Goal: Transaction & Acquisition: Purchase product/service

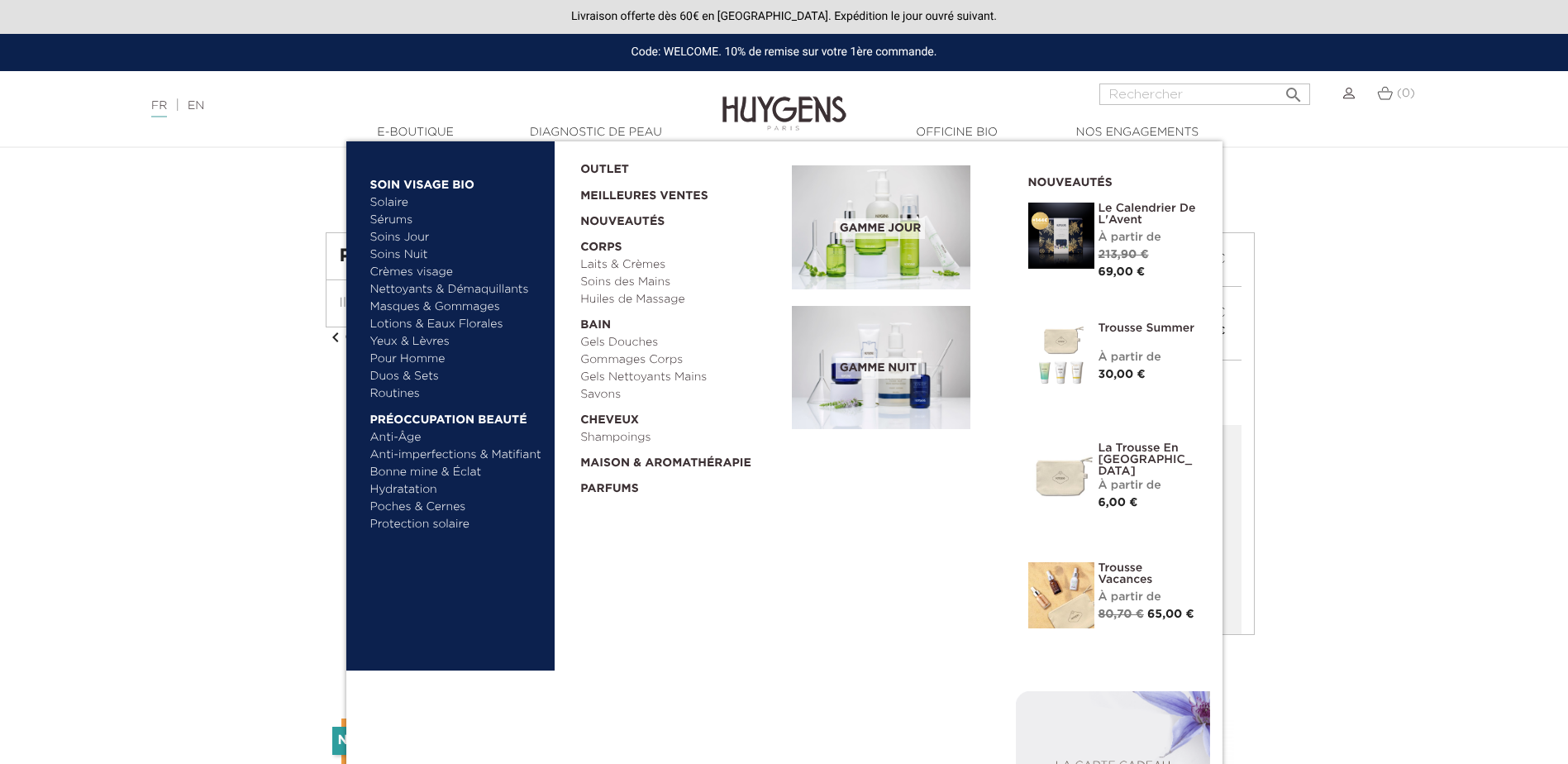
click at [393, 340] on link "Yeux & Lèvres" at bounding box center [457, 342] width 173 height 17
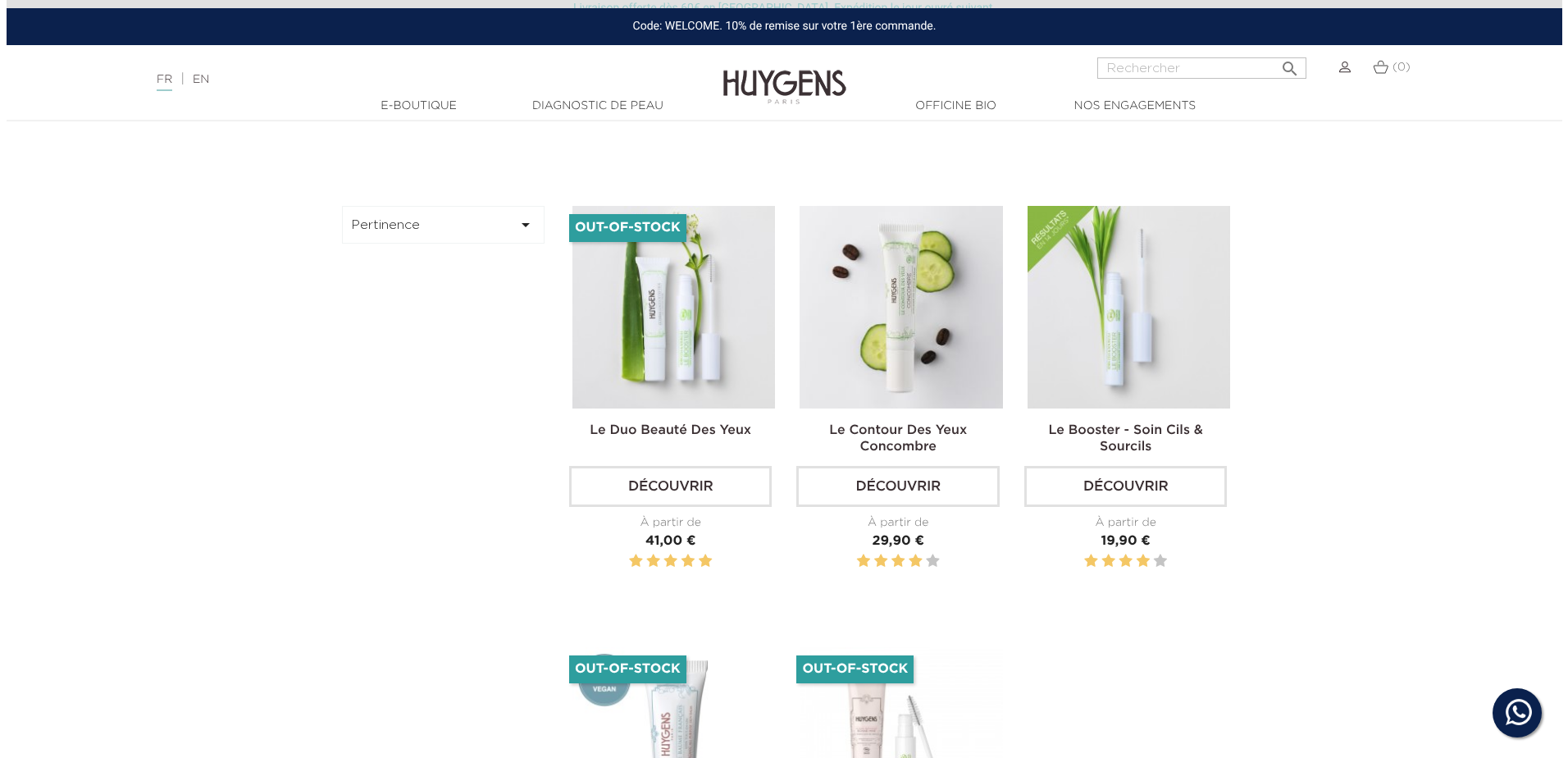
scroll to position [574, 0]
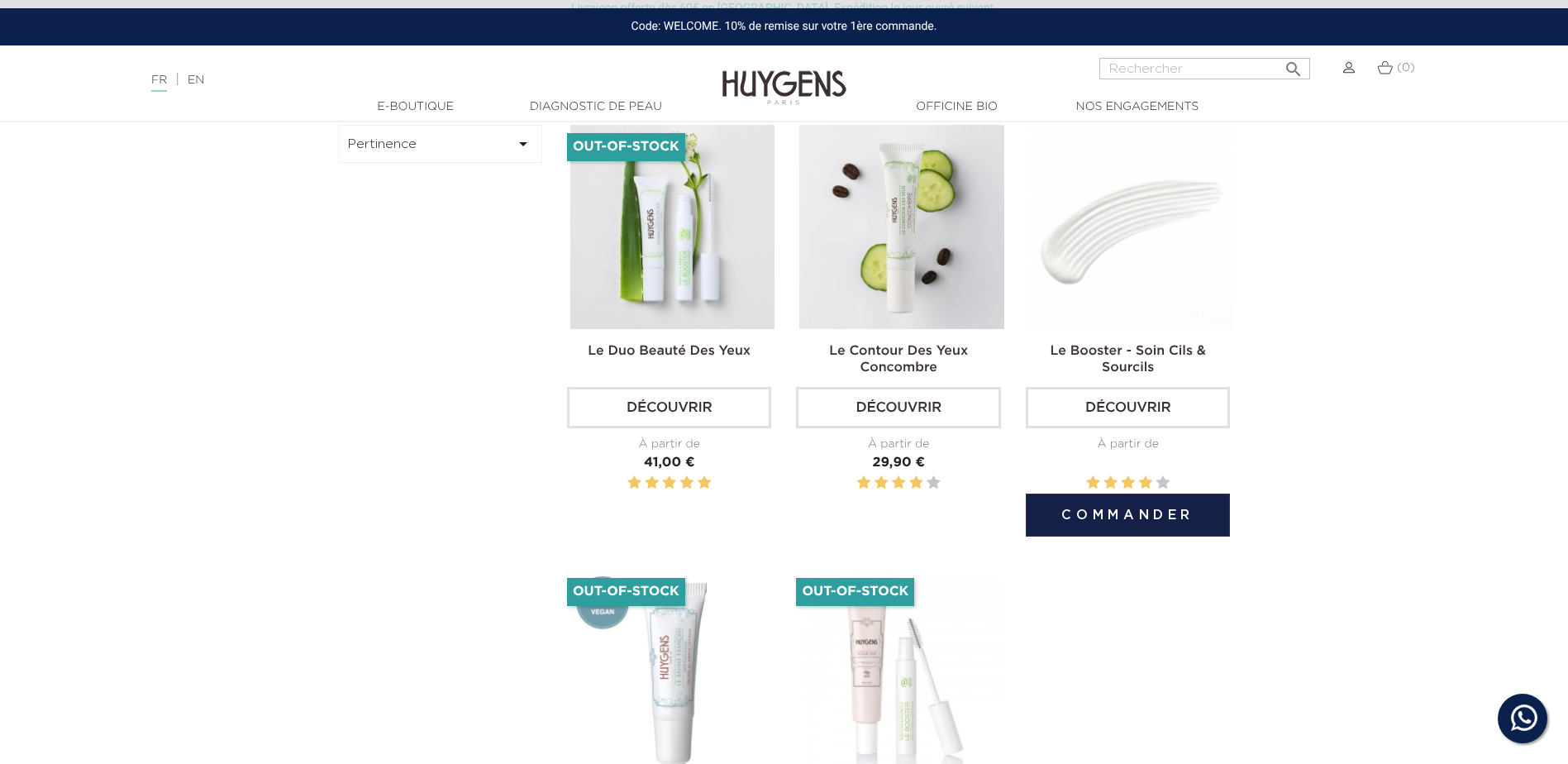
click at [1133, 514] on button "Commander" at bounding box center [1128, 514] width 204 height 43
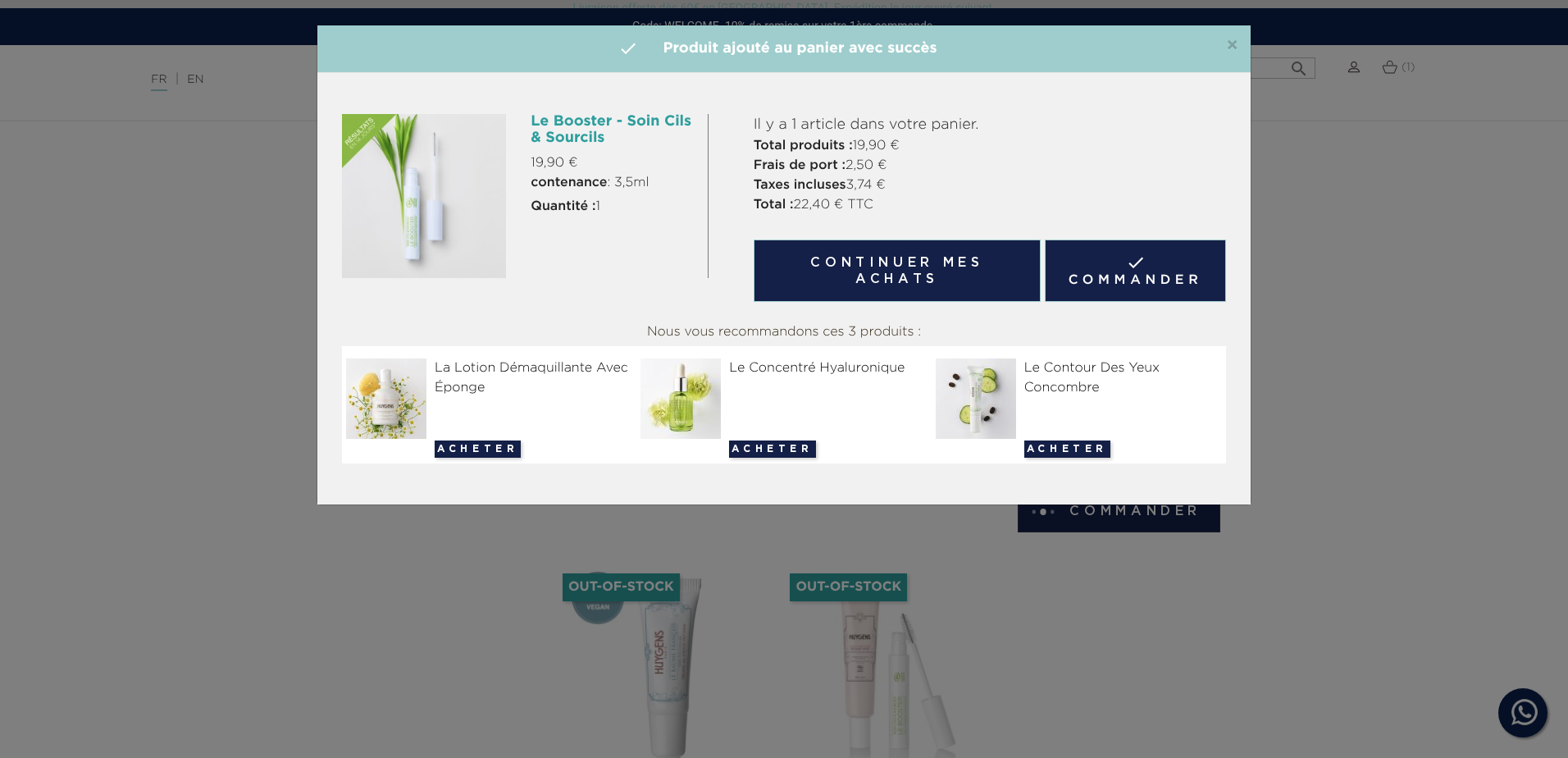
click at [1090, 266] on link " Commander" at bounding box center [1135, 271] width 181 height 62
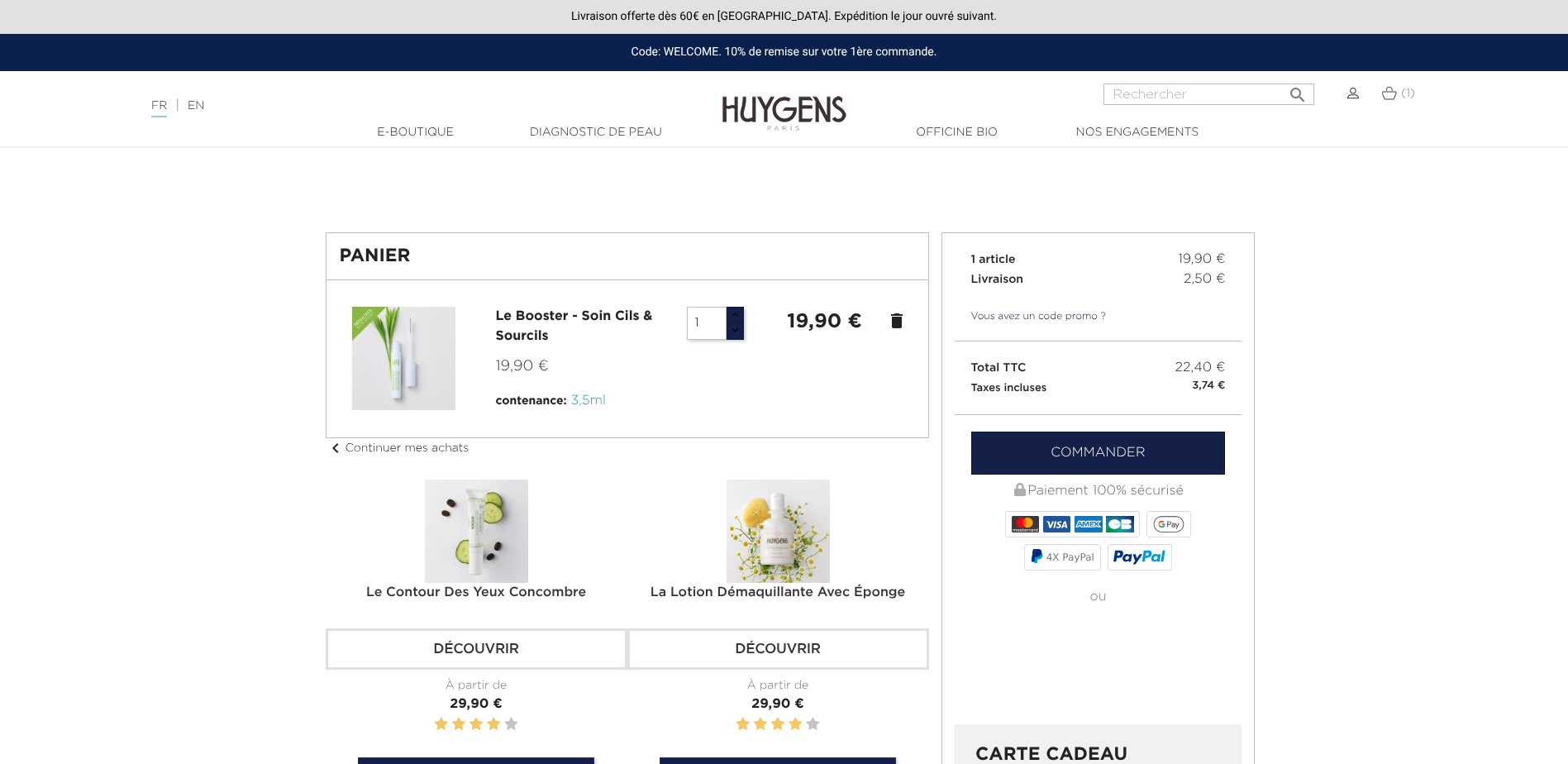
click at [711, 324] on input "1" at bounding box center [707, 323] width 40 height 33
type input "2"
click at [748, 411] on div at bounding box center [628, 359] width 576 height 105
